Goal: Use online tool/utility: Utilize a website feature to perform a specific function

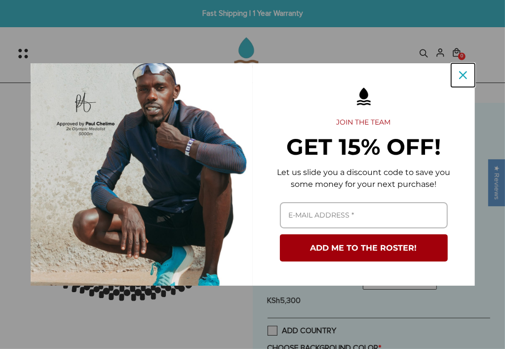
click at [464, 80] on div "Close" at bounding box center [463, 75] width 16 height 16
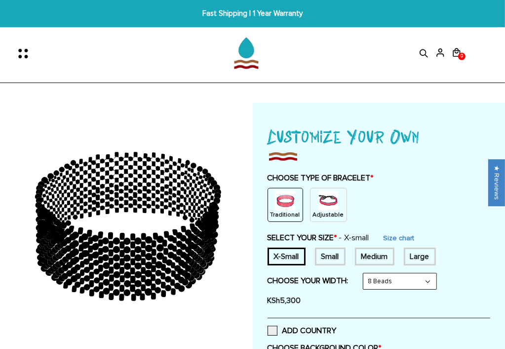
scroll to position [305, 0]
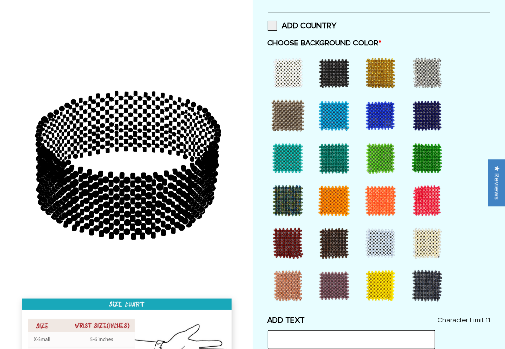
click at [330, 116] on div at bounding box center [335, 116] width 40 height 40
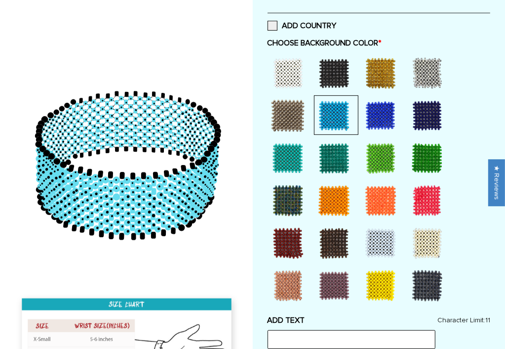
click at [332, 161] on div at bounding box center [335, 158] width 40 height 40
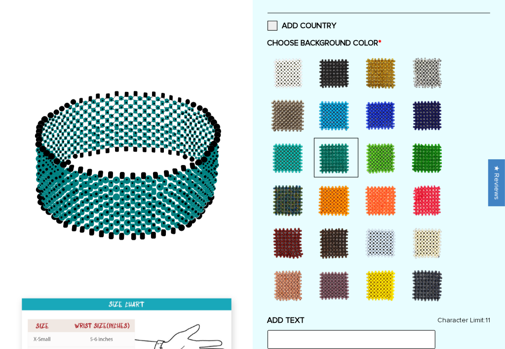
click at [378, 160] on div at bounding box center [381, 158] width 40 height 40
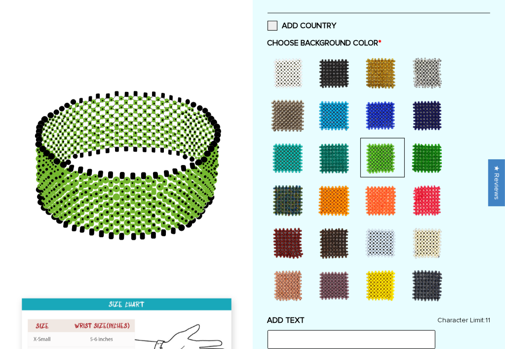
click at [137, 119] on icon at bounding box center [136, 119] width 4 height 5
click at [278, 117] on div at bounding box center [288, 116] width 40 height 40
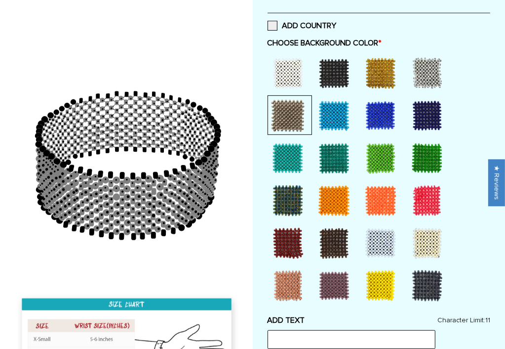
click at [379, 119] on div at bounding box center [381, 116] width 40 height 40
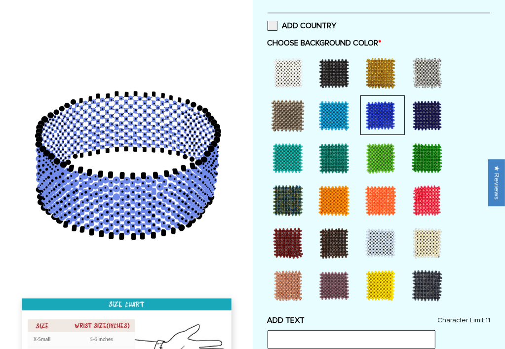
click at [421, 120] on div at bounding box center [427, 116] width 40 height 40
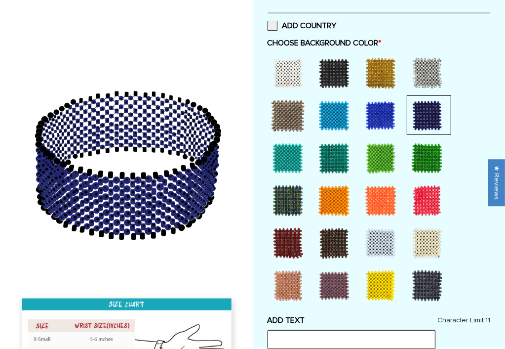
click at [349, 341] on input "text" at bounding box center [352, 339] width 168 height 19
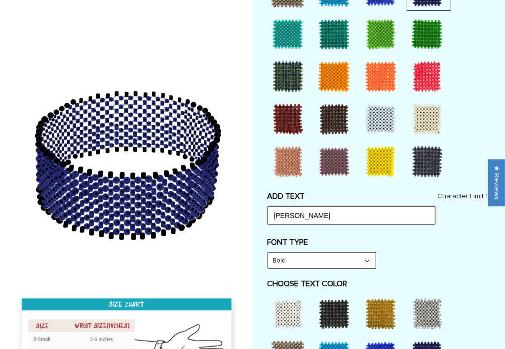
scroll to position [431, 0]
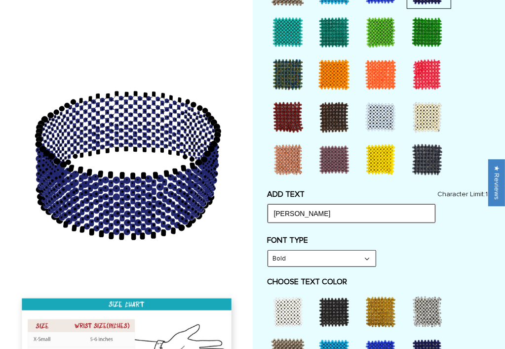
type input "[PERSON_NAME]"
click at [367, 254] on select "Bold" at bounding box center [322, 258] width 108 height 16
click at [300, 306] on div at bounding box center [288, 312] width 40 height 40
click at [383, 311] on div at bounding box center [381, 312] width 40 height 40
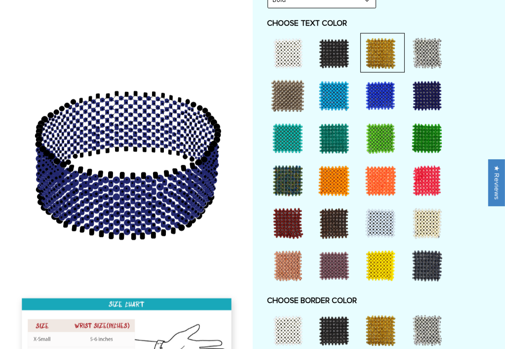
scroll to position [695, 0]
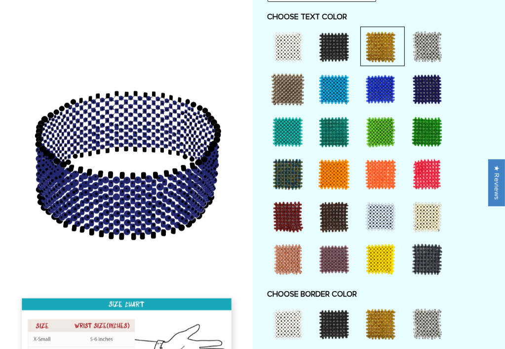
click at [295, 315] on div at bounding box center [288, 324] width 40 height 40
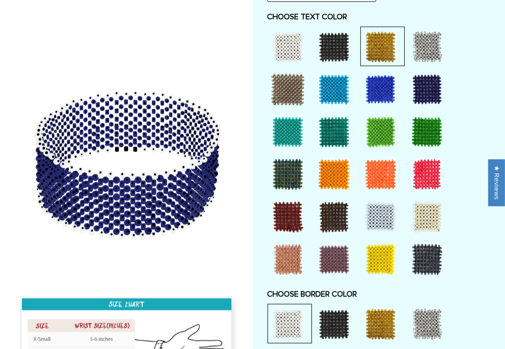
click at [382, 308] on div at bounding box center [381, 324] width 40 height 40
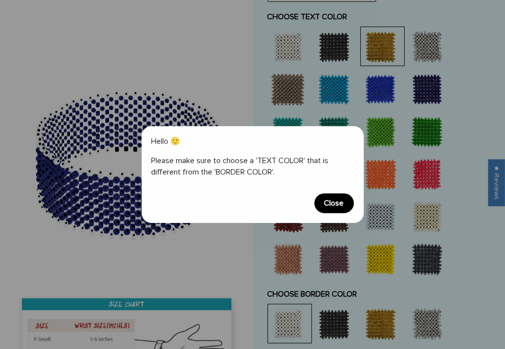
click at [342, 196] on span "Close" at bounding box center [335, 203] width 40 height 20
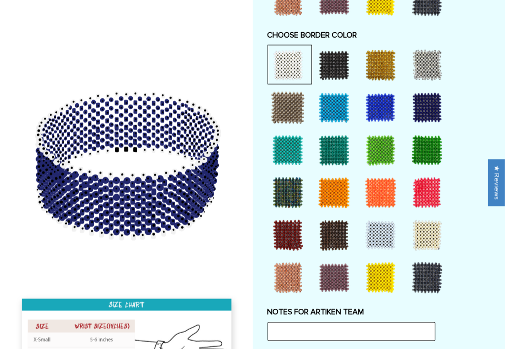
scroll to position [952, 0]
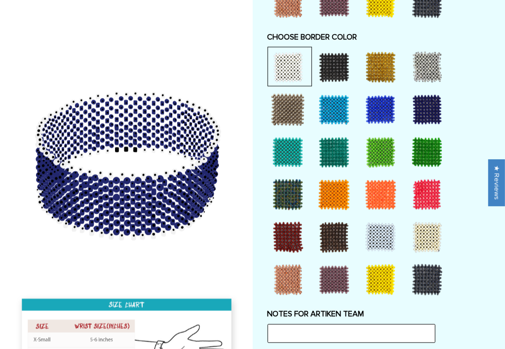
click at [319, 190] on div at bounding box center [335, 195] width 40 height 40
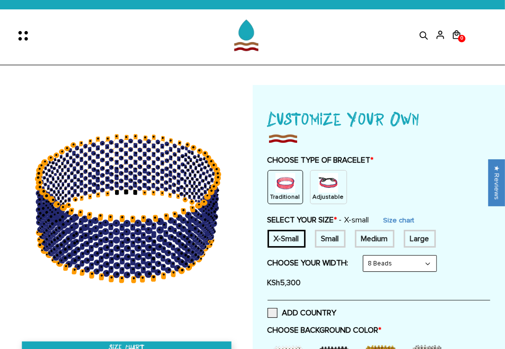
scroll to position [0, 0]
